Goal: Information Seeking & Learning: Learn about a topic

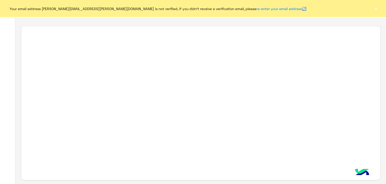
click at [377, 10] on button "×" at bounding box center [376, 8] width 5 height 5
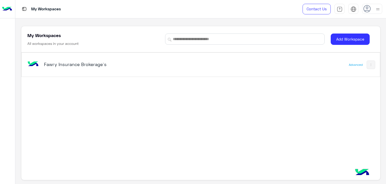
click at [79, 64] on h5 "Fawry Insurance Brokerage`s" at bounding box center [107, 64] width 126 height 6
click at [66, 66] on h5 "Fawry Insurance Brokerage`s" at bounding box center [107, 64] width 126 height 6
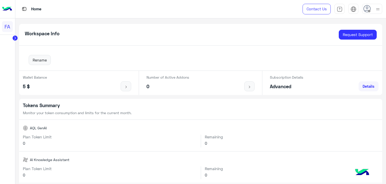
click at [16, 38] on icon at bounding box center [15, 38] width 1 height 3
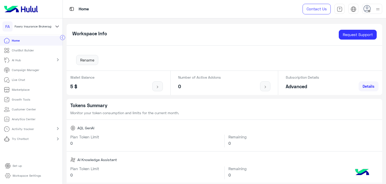
click at [29, 129] on p "Activity tracker" at bounding box center [23, 128] width 22 height 5
click at [28, 138] on p "Inbox Activity" at bounding box center [22, 138] width 20 height 5
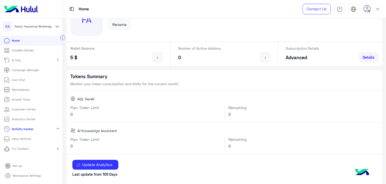
scroll to position [50, 0]
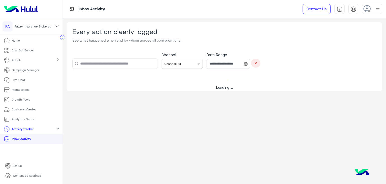
click at [248, 64] on icon at bounding box center [246, 64] width 4 height 4
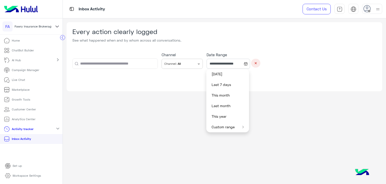
click at [227, 106] on button "Last month" at bounding box center [227, 105] width 43 height 11
type input "**********"
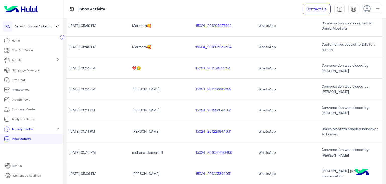
scroll to position [151, 0]
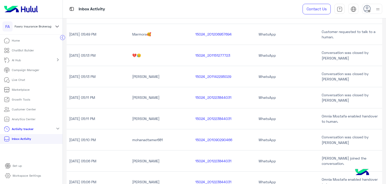
click at [58, 127] on mat-icon "expand_more" at bounding box center [58, 128] width 6 height 6
click at [58, 127] on mat-icon "chevron_right" at bounding box center [58, 128] width 6 height 6
click at [27, 117] on p "Analytics Center" at bounding box center [24, 119] width 24 height 5
click at [57, 58] on mat-icon "chevron_right" at bounding box center [58, 60] width 6 height 6
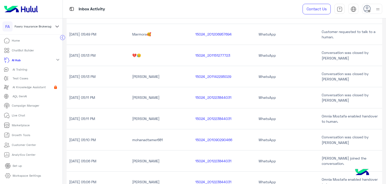
click at [57, 58] on mat-icon "expand_more" at bounding box center [58, 60] width 6 height 6
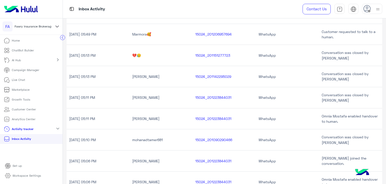
click at [57, 58] on mat-icon "chevron_right" at bounding box center [58, 60] width 6 height 6
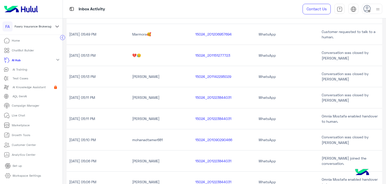
click at [55, 58] on mat-icon "expand_more" at bounding box center [58, 60] width 6 height 6
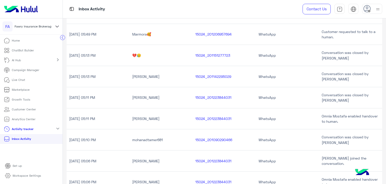
click at [17, 118] on p "Analytics Center" at bounding box center [24, 119] width 24 height 5
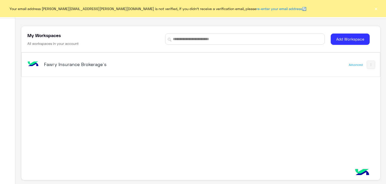
click at [376, 9] on button "×" at bounding box center [376, 8] width 5 height 5
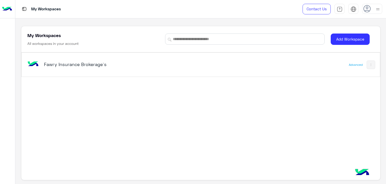
click at [62, 66] on h5 "Fawry Insurance Brokerage`s" at bounding box center [107, 64] width 126 height 6
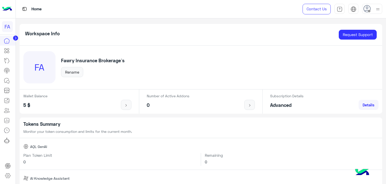
click at [15, 37] on circle at bounding box center [15, 37] width 5 height 5
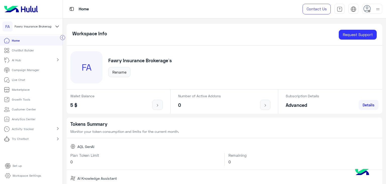
click at [27, 117] on p "Analytics Center" at bounding box center [24, 119] width 24 height 5
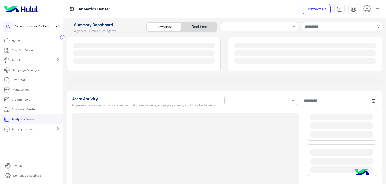
type input "**********"
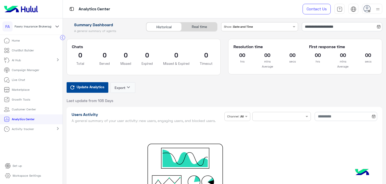
type input "**********"
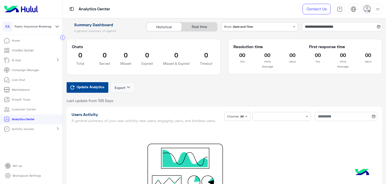
click at [59, 127] on mat-icon "chevron_right" at bounding box center [58, 128] width 6 height 6
click at [26, 138] on p "Inbox Activity" at bounding box center [22, 138] width 20 height 5
type input "**********"
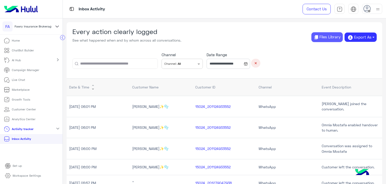
click at [324, 39] on button "Files Library" at bounding box center [327, 37] width 31 height 10
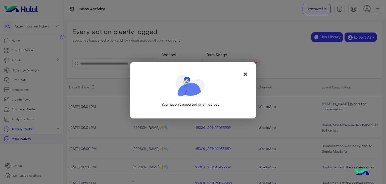
click at [246, 74] on span "×" at bounding box center [246, 74] width 6 height 11
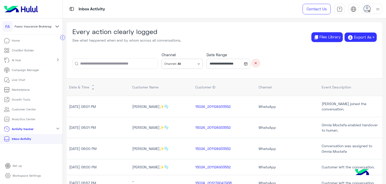
click at [28, 119] on p "Analytics Center" at bounding box center [24, 119] width 24 height 5
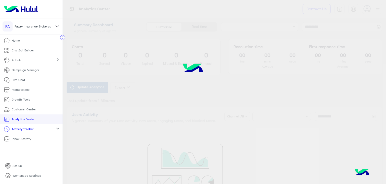
click at [19, 40] on p "Home" at bounding box center [16, 40] width 8 height 5
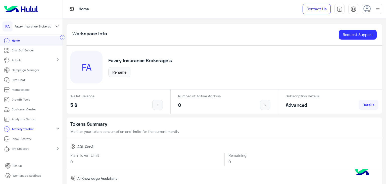
click at [26, 118] on p "Analytics Center" at bounding box center [24, 119] width 24 height 5
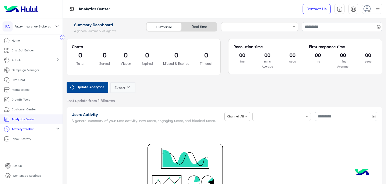
click at [378, 9] on img at bounding box center [378, 9] width 6 height 6
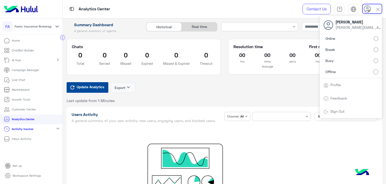
click at [341, 7] on img at bounding box center [340, 9] width 6 height 6
click at [280, 11] on div "Analytics Center Contact Us Help Center عربي English Sara Taha sara.taha@fawry.…" at bounding box center [224, 9] width 323 height 18
click at [290, 102] on app-summary-dashboard "Summary Dashboard A general summary of agents Historical Real time Chats 0 Tota…" at bounding box center [224, 64] width 323 height 84
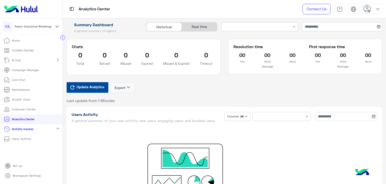
click at [22, 79] on p "Live Chat" at bounding box center [18, 79] width 13 height 5
click at [14, 40] on li "Home" at bounding box center [31, 41] width 63 height 10
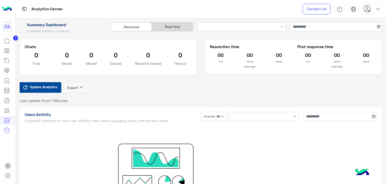
click at [16, 38] on icon at bounding box center [15, 38] width 1 height 3
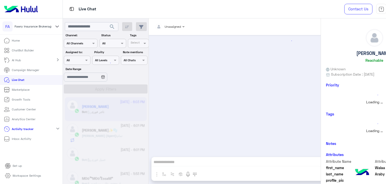
click at [13, 40] on p "Home" at bounding box center [16, 40] width 8 height 5
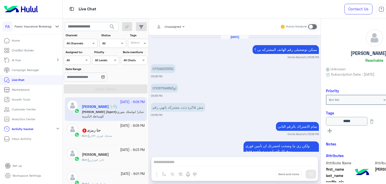
scroll to position [319, 0]
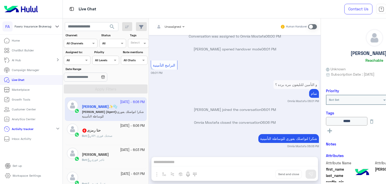
click at [14, 39] on p "Home" at bounding box center [16, 40] width 8 height 5
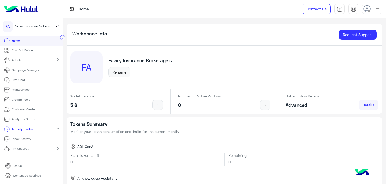
scroll to position [25, 0]
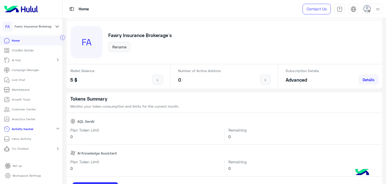
click at [32, 69] on p "Campaign Manager" at bounding box center [25, 70] width 27 height 5
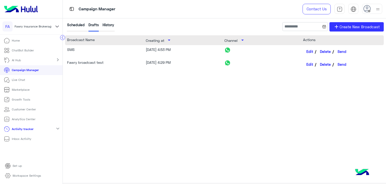
click at [23, 79] on p "Live Chat" at bounding box center [18, 79] width 13 height 5
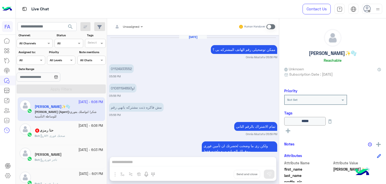
scroll to position [319, 0]
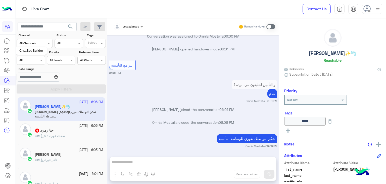
click at [6, 50] on icon at bounding box center [6, 49] width 2 height 2
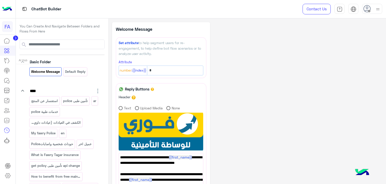
click at [8, 61] on icon at bounding box center [7, 61] width 6 height 6
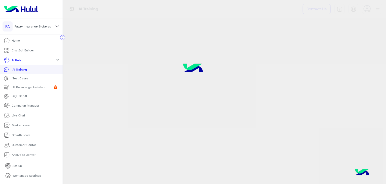
click at [25, 86] on p "AI Knowledge Assistant" at bounding box center [29, 87] width 33 height 5
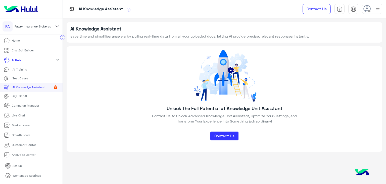
click at [24, 96] on p "AQL GenAI" at bounding box center [20, 96] width 14 height 5
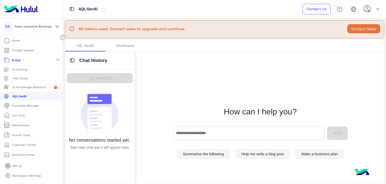
click at [24, 104] on p "Campaign Manager" at bounding box center [25, 105] width 27 height 5
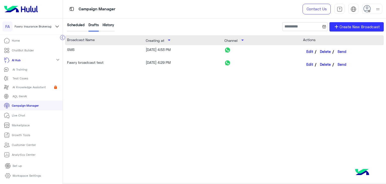
click at [24, 115] on p "Live Chat" at bounding box center [18, 115] width 13 height 5
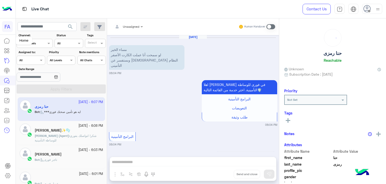
scroll to position [403, 0]
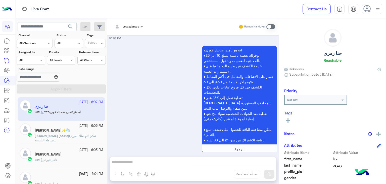
click at [8, 148] on div at bounding box center [8, 110] width 16 height 148
click at [9, 100] on icon at bounding box center [7, 100] width 6 height 6
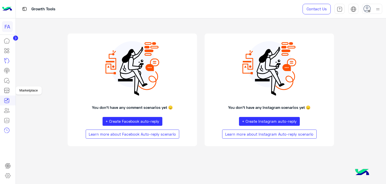
click at [6, 89] on icon at bounding box center [7, 90] width 6 height 6
click at [8, 111] on icon at bounding box center [7, 110] width 6 height 6
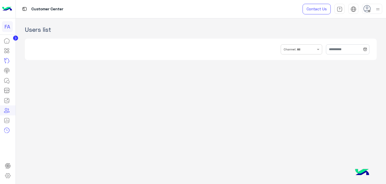
click at [0, 147] on div at bounding box center [8, 110] width 16 height 148
click at [15, 38] on icon at bounding box center [15, 38] width 1 height 3
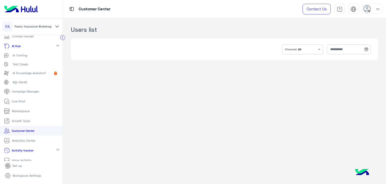
scroll to position [19, 0]
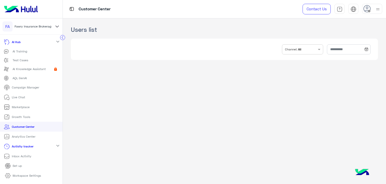
click at [17, 165] on p "Set up" at bounding box center [17, 165] width 9 height 5
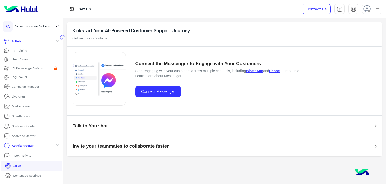
click at [25, 156] on p "Inbox Activity" at bounding box center [22, 155] width 20 height 5
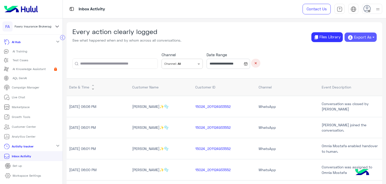
click at [373, 37] on button "Export As" at bounding box center [361, 37] width 32 height 10
click at [363, 48] on button "CSV" at bounding box center [361, 49] width 24 height 8
click at [199, 64] on span at bounding box center [199, 63] width 6 height 5
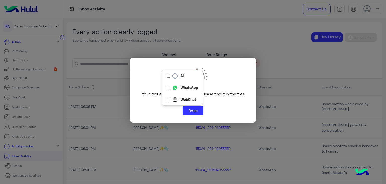
click at [204, 41] on modal-container "Your request is being processed. Please find it in the files library Done" at bounding box center [193, 92] width 386 height 184
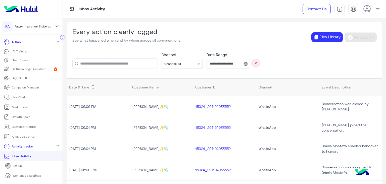
click at [61, 133] on li "Analytics Center" at bounding box center [31, 136] width 63 height 10
click at [61, 132] on li "Analytics Center" at bounding box center [31, 136] width 63 height 10
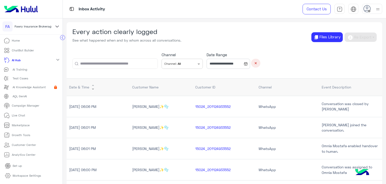
click at [55, 27] on icon at bounding box center [57, 26] width 6 height 6
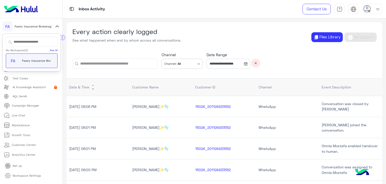
click at [57, 26] on icon at bounding box center [57, 26] width 6 height 6
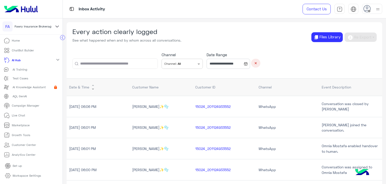
scroll to position [19, 0]
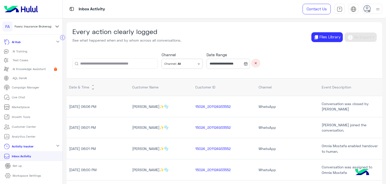
click at [34, 174] on p "Workspace Settings" at bounding box center [27, 175] width 28 height 5
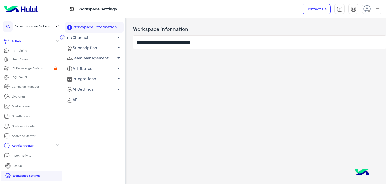
click at [118, 37] on span "arrow_drop_down" at bounding box center [119, 37] width 6 height 6
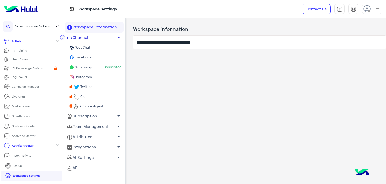
click at [118, 36] on span "arrow_drop_up" at bounding box center [119, 37] width 6 height 6
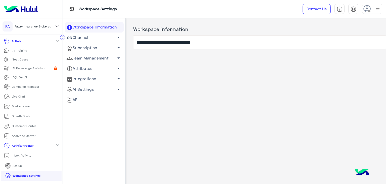
click at [118, 48] on span "arrow_drop_down" at bounding box center [119, 48] width 6 height 6
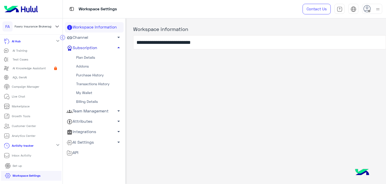
click at [117, 122] on span "arrow_drop_down" at bounding box center [119, 121] width 6 height 6
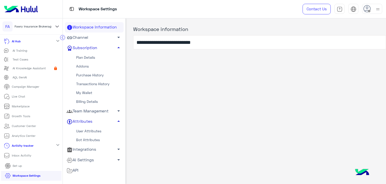
click at [90, 139] on link "Bot Attributes" at bounding box center [94, 139] width 59 height 9
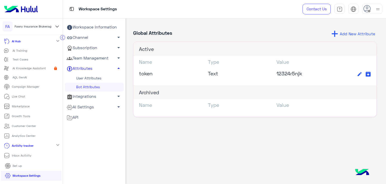
click at [90, 77] on link "User Attributes" at bounding box center [94, 78] width 59 height 9
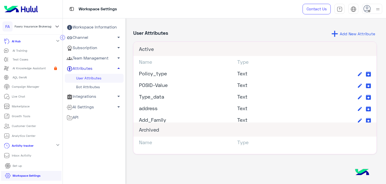
click at [117, 96] on span "arrow_drop_down" at bounding box center [119, 96] width 6 height 6
click at [117, 96] on span "arrow_drop_up" at bounding box center [119, 96] width 6 height 6
click at [118, 96] on span "arrow_drop_down" at bounding box center [119, 96] width 6 height 6
click at [118, 115] on span "arrow_drop_down" at bounding box center [119, 115] width 6 height 6
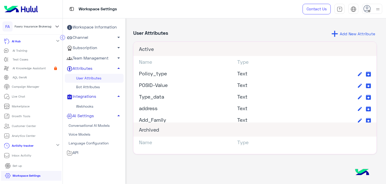
click at [117, 114] on span "arrow_drop_up" at bounding box center [119, 115] width 6 height 6
click at [31, 135] on p "Analytics Center" at bounding box center [24, 135] width 24 height 5
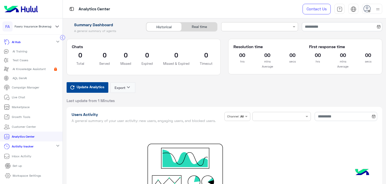
click at [307, 95] on div "Update Analytics Export keyboard_arrow_down Last update from 1 Minutes" at bounding box center [225, 92] width 316 height 21
click at [315, 99] on div "Update Analytics Export keyboard_arrow_down Last update from 1 Minutes" at bounding box center [225, 92] width 316 height 21
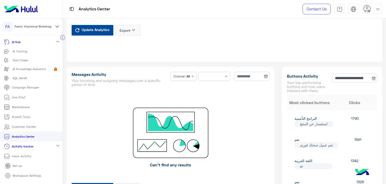
scroll to position [212, 0]
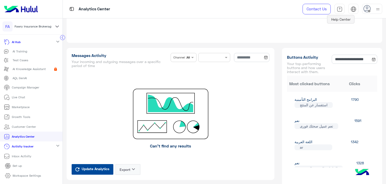
click at [339, 8] on img at bounding box center [340, 9] width 6 height 6
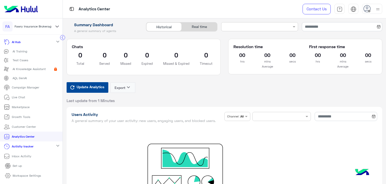
click at [225, 2] on div "Analytics Center" at bounding box center [170, 9] width 215 height 18
click at [205, 26] on div "Real time" at bounding box center [199, 26] width 35 height 9
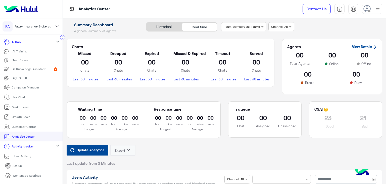
click at [12, 163] on link "Set up" at bounding box center [13, 166] width 25 height 10
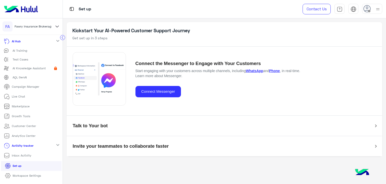
click at [22, 154] on p "Inbox Activity" at bounding box center [22, 155] width 20 height 5
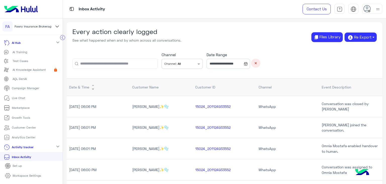
scroll to position [19, 0]
click at [56, 144] on mat-icon "expand_more" at bounding box center [58, 145] width 6 height 6
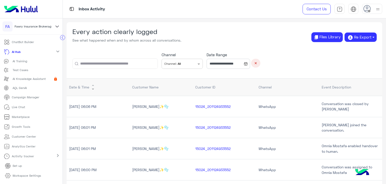
scroll to position [9, 0]
click at [57, 153] on mat-icon "chevron_right" at bounding box center [58, 155] width 6 height 6
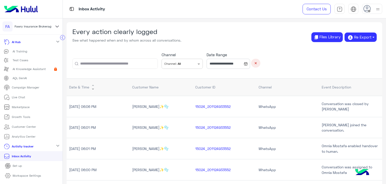
click at [24, 135] on p "Analytics Center" at bounding box center [24, 136] width 24 height 5
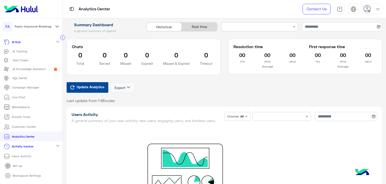
click at [222, 86] on div "Update Analytics Export keyboard_arrow_down Last update from 1 Minutes" at bounding box center [225, 92] width 316 height 21
click at [325, 9] on link "Contact Us" at bounding box center [317, 9] width 28 height 11
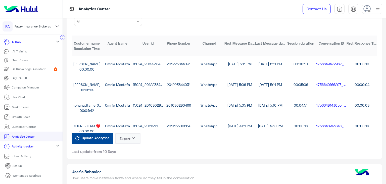
click at [374, 33] on div "Customer name Agent Name User Id Phone Number Channel First Message Date Last M…" at bounding box center [225, 81] width 306 height 103
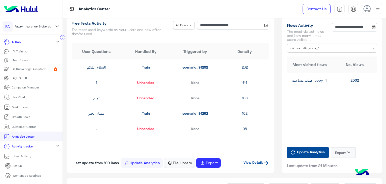
scroll to position [617, 0]
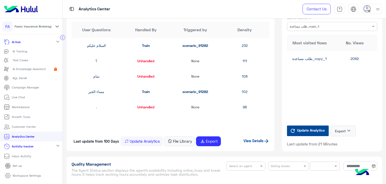
click at [322, 60] on div "طلب مساعدة_copy_1" at bounding box center [309, 58] width 45 height 5
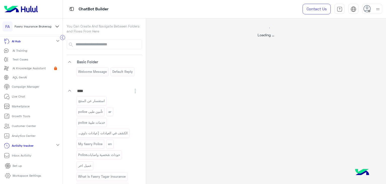
select select "*"
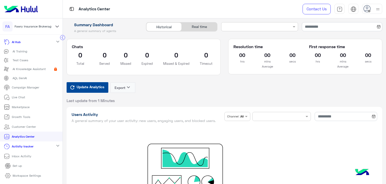
click at [23, 50] on p "AI Training" at bounding box center [20, 51] width 15 height 5
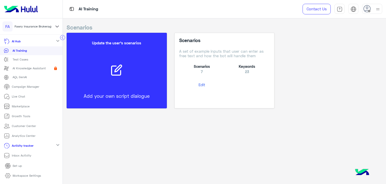
click at [19, 40] on p "AI Hub" at bounding box center [16, 41] width 9 height 5
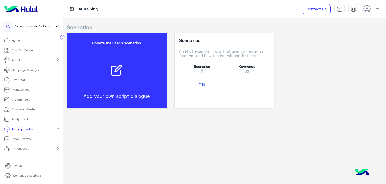
click at [24, 50] on p "ChatBot Builder" at bounding box center [23, 50] width 22 height 5
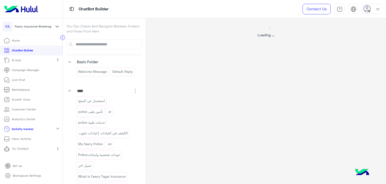
select select "*"
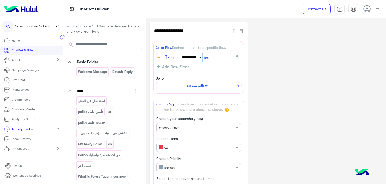
click at [379, 10] on img at bounding box center [378, 9] width 6 height 6
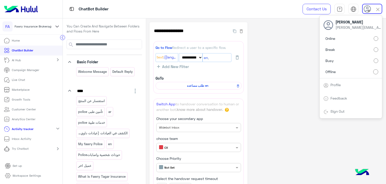
click at [379, 9] on img at bounding box center [378, 10] width 6 height 6
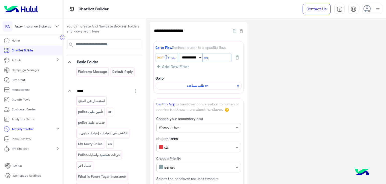
click at [23, 119] on p "Analytics Center" at bounding box center [24, 119] width 24 height 5
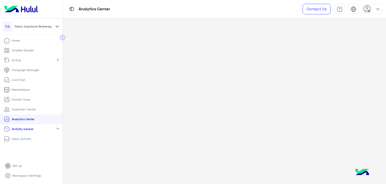
click at [29, 109] on p "Customer Center" at bounding box center [24, 109] width 24 height 5
click at [23, 98] on p "Growth Tools" at bounding box center [21, 99] width 18 height 5
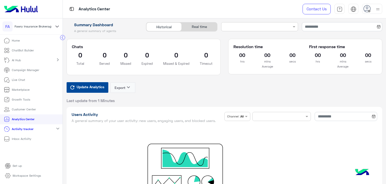
scroll to position [189, 0]
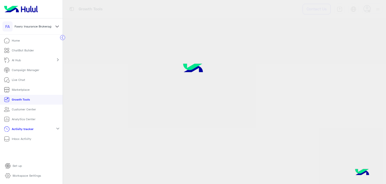
drag, startPoint x: 385, startPoint y: 42, endPoint x: 385, endPoint y: 68, distance: 26.7
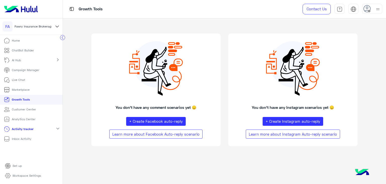
click at [17, 164] on p "Set up" at bounding box center [17, 165] width 9 height 5
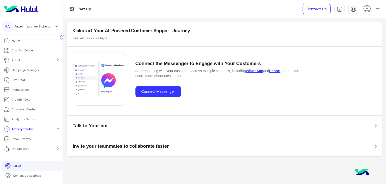
click at [27, 173] on p "Workspace Settings" at bounding box center [27, 175] width 28 height 5
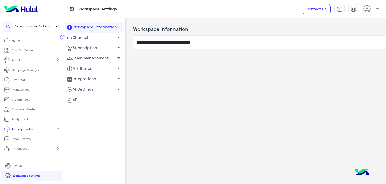
click at [19, 79] on p "Live Chat" at bounding box center [18, 79] width 13 height 5
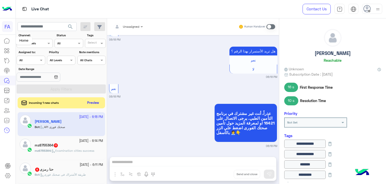
click at [8, 38] on icon at bounding box center [7, 41] width 6 height 6
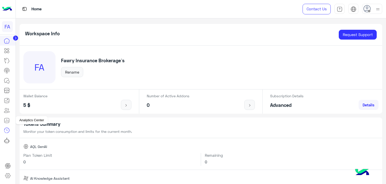
click at [6, 120] on icon at bounding box center [7, 120] width 6 height 6
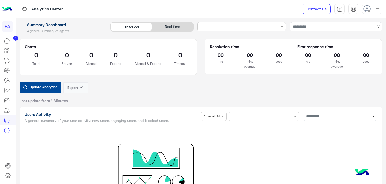
click at [176, 27] on div "Real time" at bounding box center [172, 26] width 41 height 9
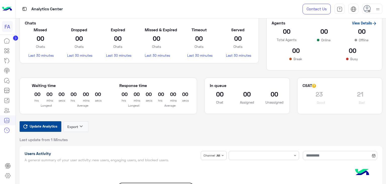
scroll to position [25, 0]
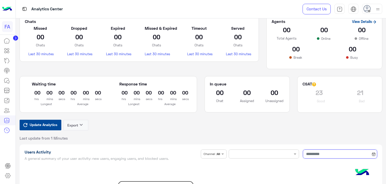
click at [333, 154] on input at bounding box center [340, 153] width 74 height 9
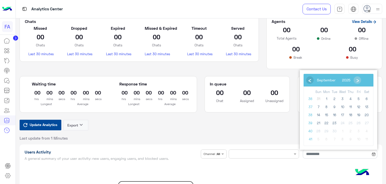
click at [309, 80] on span "‹" at bounding box center [310, 80] width 8 height 8
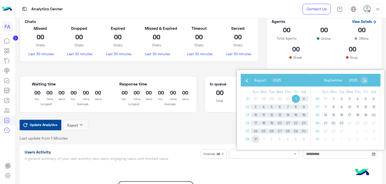
click at [255, 139] on span "31" at bounding box center [256, 139] width 8 height 8
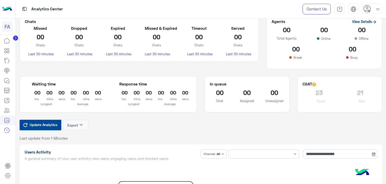
click at [274, 130] on div "Update Analytics Export keyboard_arrow_down Last update from 1 Minutes" at bounding box center [201, 129] width 363 height 21
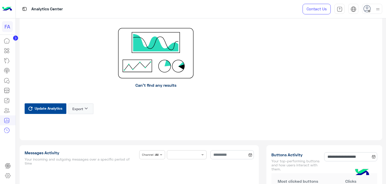
scroll to position [181, 0]
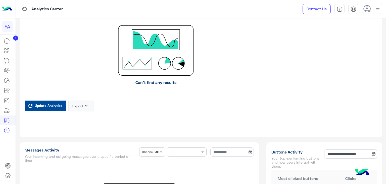
click at [55, 109] on button "Update Analytics" at bounding box center [46, 105] width 42 height 11
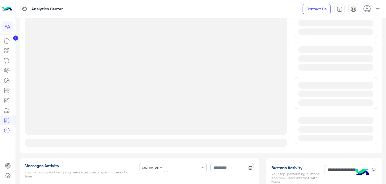
scroll to position [55, 0]
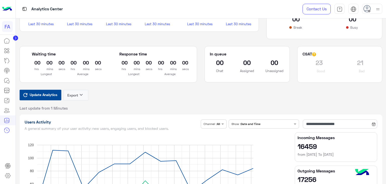
click at [347, 152] on h6 "from 9/9/2025 To 23/9/2025" at bounding box center [336, 154] width 77 height 5
click at [327, 175] on h2 "17256" at bounding box center [336, 179] width 77 height 8
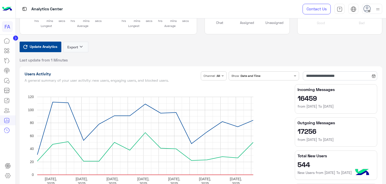
scroll to position [105, 0]
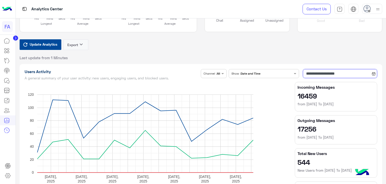
click at [321, 72] on input "**********" at bounding box center [340, 73] width 74 height 9
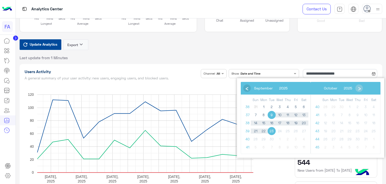
click at [246, 88] on span "‹" at bounding box center [247, 88] width 8 height 8
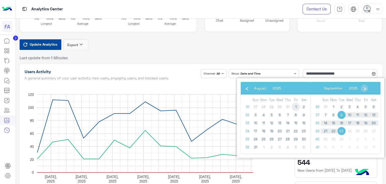
click at [296, 106] on span "1" at bounding box center [296, 107] width 8 height 8
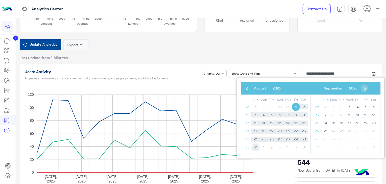
click at [255, 147] on span "31" at bounding box center [256, 147] width 8 height 8
type input "**********"
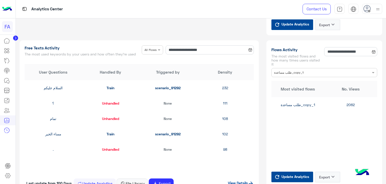
scroll to position [644, 0]
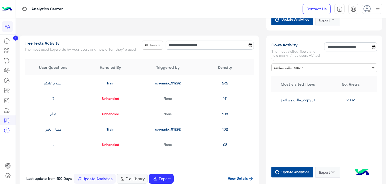
click at [371, 67] on span at bounding box center [374, 67] width 6 height 5
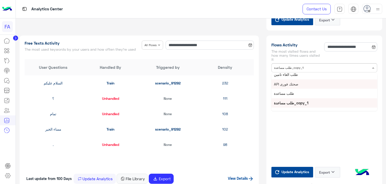
scroll to position [0, 0]
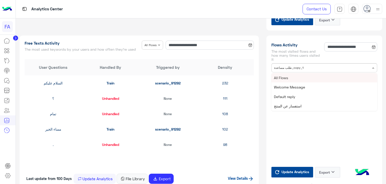
click at [280, 76] on span "All Flows" at bounding box center [281, 77] width 14 height 4
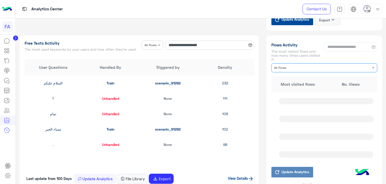
click at [275, 78] on div "Most visited flows No. Views" at bounding box center [325, 84] width 106 height 16
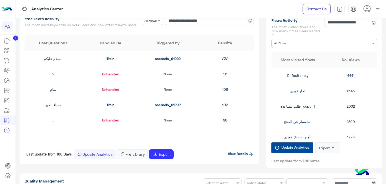
click at [134, 157] on button "File Library" at bounding box center [132, 154] width 31 height 10
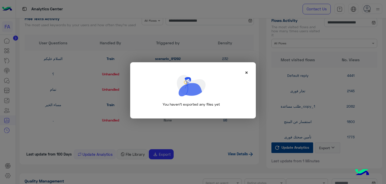
click at [246, 73] on span "×" at bounding box center [247, 72] width 4 height 7
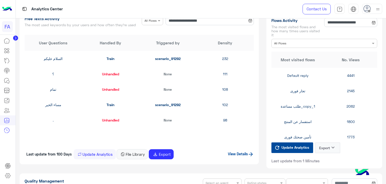
click at [241, 156] on link "View Details" at bounding box center [241, 153] width 26 height 4
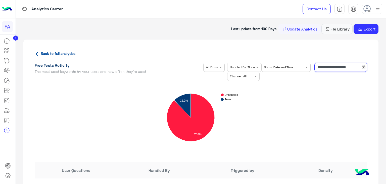
click at [324, 66] on input "**********" at bounding box center [341, 67] width 53 height 9
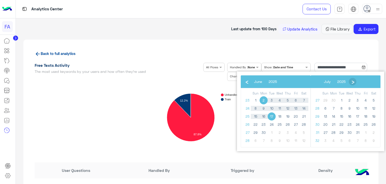
click at [357, 82] on span "›" at bounding box center [353, 81] width 8 height 8
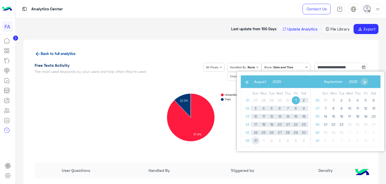
click at [256, 139] on span "31" at bounding box center [256, 140] width 8 height 8
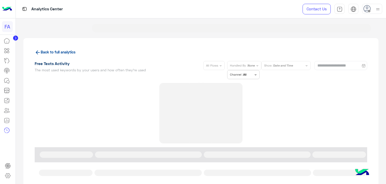
type input "**********"
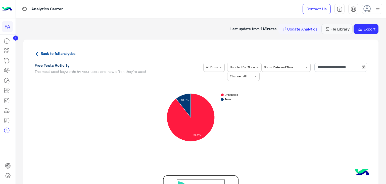
click at [343, 48] on div "**********" at bounding box center [201, 152] width 356 height 227
click at [16, 37] on icon at bounding box center [15, 38] width 1 height 3
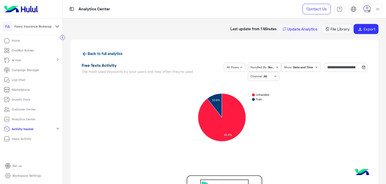
click at [144, 26] on div "Last update from 1 Minutes Update Analytics File Library file_download Export" at bounding box center [235, 29] width 287 height 10
click at [303, 29] on button "Update Analytics" at bounding box center [300, 29] width 42 height 10
click at [23, 119] on p "Analytics Center" at bounding box center [24, 119] width 24 height 5
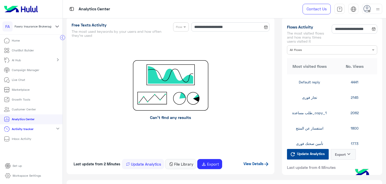
scroll to position [614, 0]
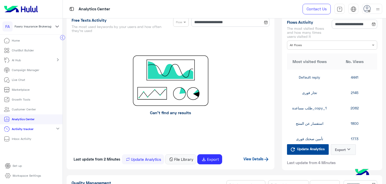
click at [256, 161] on link "View Details" at bounding box center [257, 158] width 26 height 4
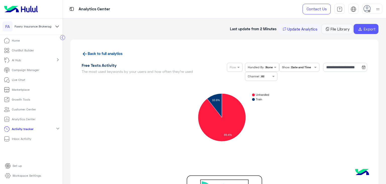
click at [364, 31] on button "file_download Export" at bounding box center [366, 29] width 25 height 10
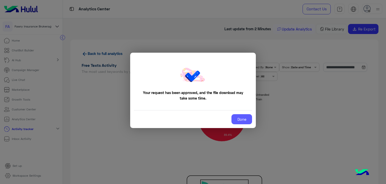
click at [247, 120] on button "Done" at bounding box center [242, 119] width 21 height 10
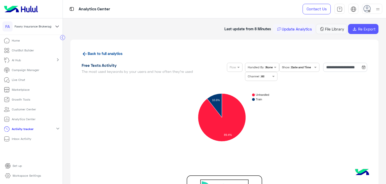
click at [363, 29] on button "file_download Re Export" at bounding box center [363, 29] width 30 height 10
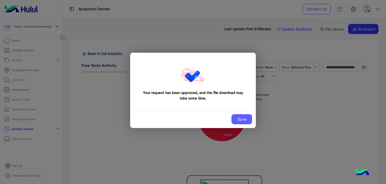
click at [241, 119] on button "Done" at bounding box center [242, 119] width 21 height 10
